Goal: Navigation & Orientation: Find specific page/section

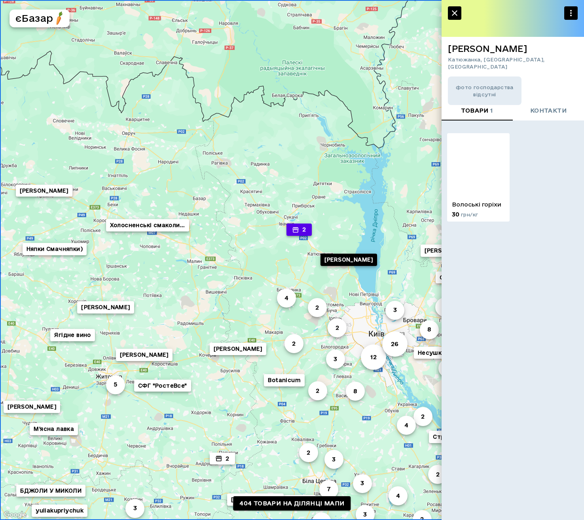
click at [292, 229] on icon "button" at bounding box center [295, 229] width 7 height 7
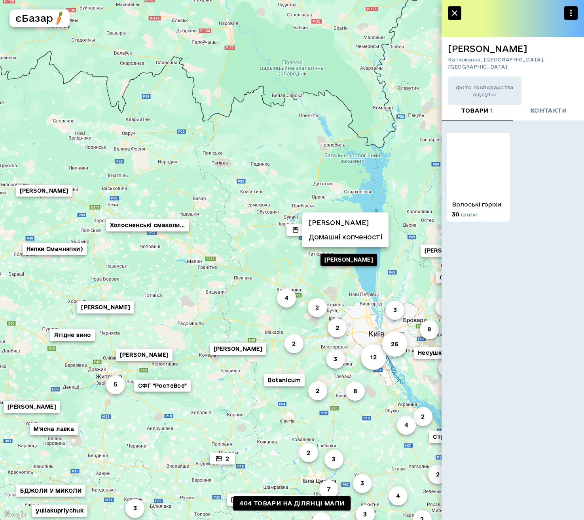
click at [325, 225] on li "[PERSON_NAME]" at bounding box center [346, 222] width 86 height 14
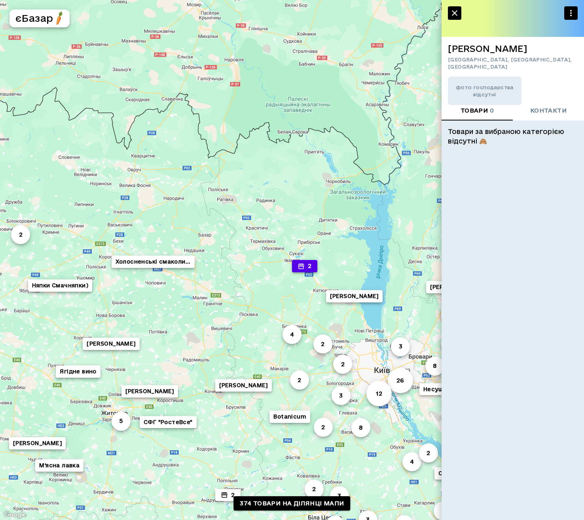
click at [309, 271] on button "2" at bounding box center [304, 266] width 25 height 12
click at [335, 276] on li "Домашні копченості" at bounding box center [364, 273] width 86 height 14
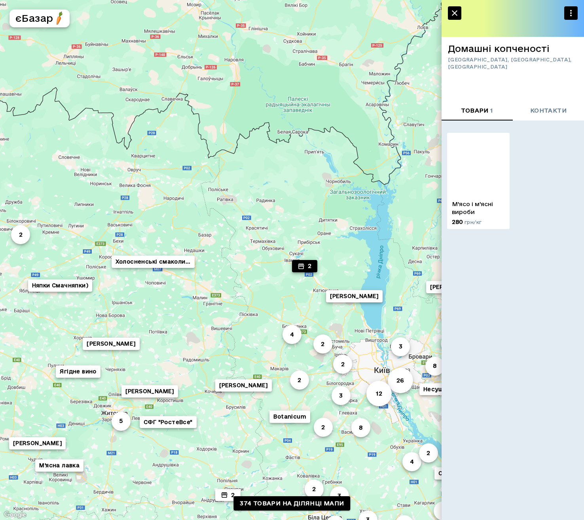
click at [467, 190] on img at bounding box center [478, 164] width 63 height 63
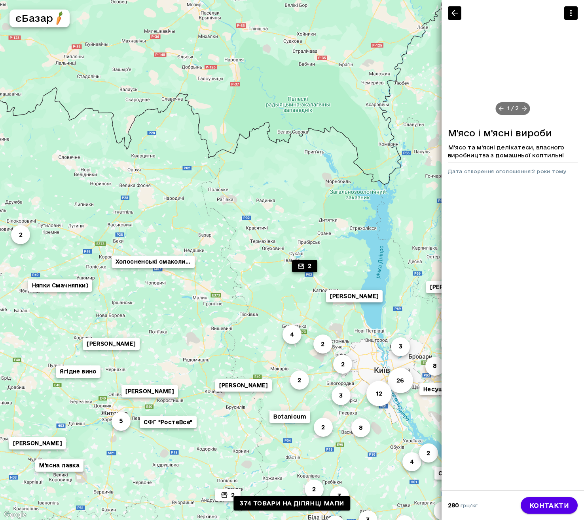
click at [525, 109] on icon at bounding box center [525, 108] width 5 height 5
click at [496, 109] on div "2 / 2" at bounding box center [513, 108] width 36 height 13
click at [501, 108] on icon at bounding box center [501, 108] width 5 height 5
click at [298, 418] on button "Botanicum" at bounding box center [290, 416] width 41 height 12
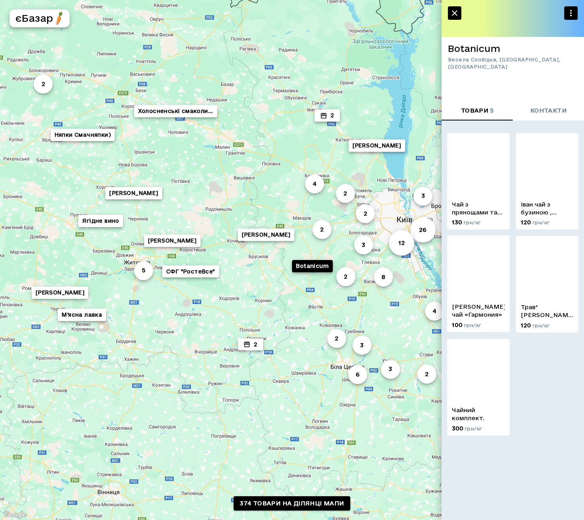
click at [490, 288] on img at bounding box center [478, 266] width 63 height 63
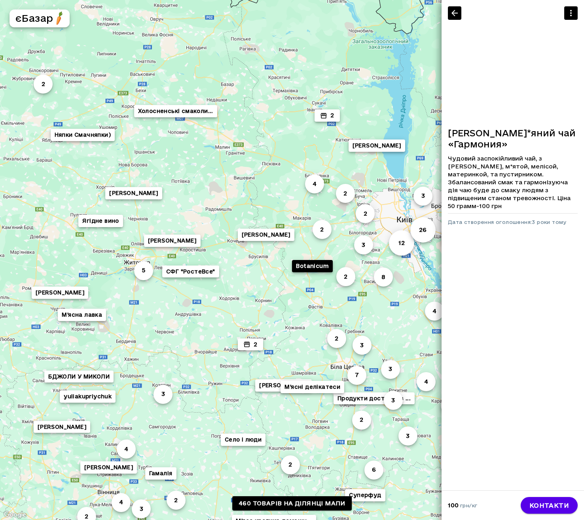
click at [454, 11] on icon "button" at bounding box center [455, 13] width 10 height 10
